Goal: Book appointment/travel/reservation

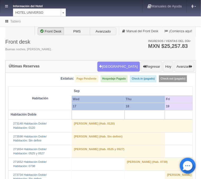
click at [50, 7] on dt "Información del Hotel" at bounding box center [34, 6] width 42 height 6
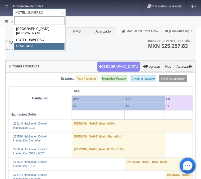
select select "625"
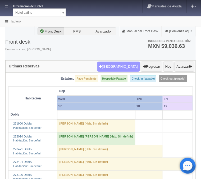
click at [121, 67] on button "Nueva Reserva" at bounding box center [119, 67] width 43 height 10
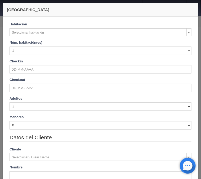
checkbox input "false"
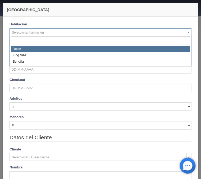
select select "2159"
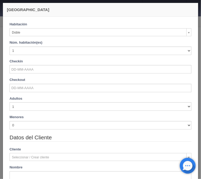
checkbox input "false"
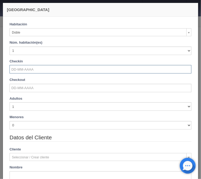
click at [29, 69] on input "text" at bounding box center [101, 69] width 182 height 8
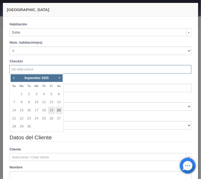
click at [59, 111] on link "20" at bounding box center [59, 111] width 7 height 8
type input "[DATE]"
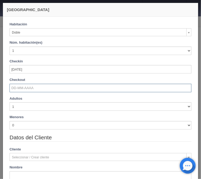
click at [22, 88] on input "text" at bounding box center [101, 88] width 182 height 8
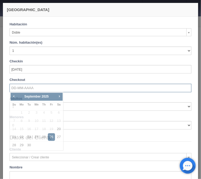
checkbox input "false"
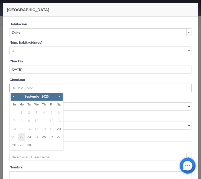
click at [21, 139] on link "22" at bounding box center [21, 138] width 7 height 8
type input "[DATE]"
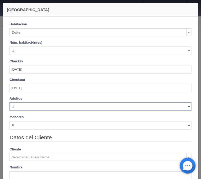
click at [10, 103] on select "1 2 3 4 5 6 7 8 9 10" at bounding box center [101, 107] width 182 height 8
checkbox input "false"
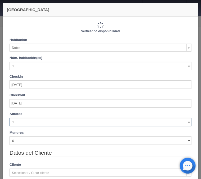
select select "2"
click option "2" at bounding box center [0, 0] width 0 height 0
type input "1540.00"
checkbox input "false"
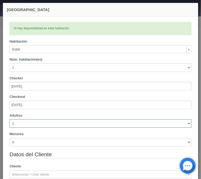
checkbox input "false"
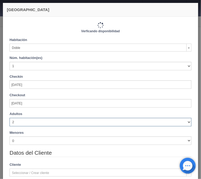
type input "1540.00"
checkbox input "false"
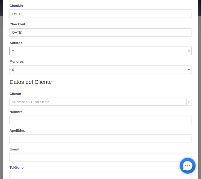
scroll to position [85, 0]
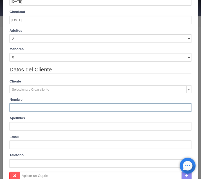
click at [21, 107] on input "text" at bounding box center [101, 108] width 182 height 8
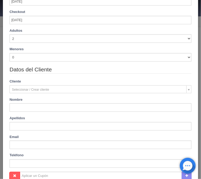
type input "[PERSON_NAME]"
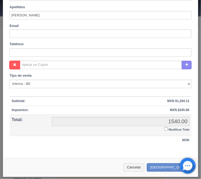
scroll to position [197, 0]
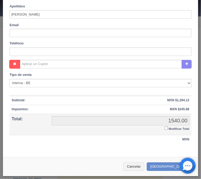
click at [165, 129] on input "Modificar Total" at bounding box center [166, 128] width 3 height 3
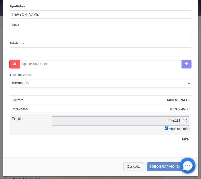
checkbox input "true"
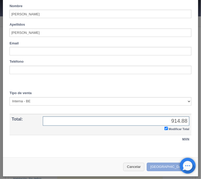
type input "914.88"
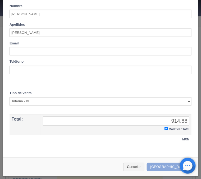
click at [162, 169] on button "Crear Reserva" at bounding box center [170, 167] width 46 height 9
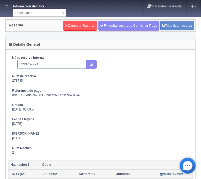
click at [54, 65] on input "2293767794" at bounding box center [51, 64] width 69 height 8
type input "2293767794 Expedia"
click at [93, 64] on icon "submit" at bounding box center [91, 63] width 3 height 3
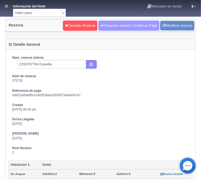
click at [112, 25] on link "Finiquitar reserva / Confirmar Pago" at bounding box center [129, 26] width 61 height 10
